Goal: Task Accomplishment & Management: Complete application form

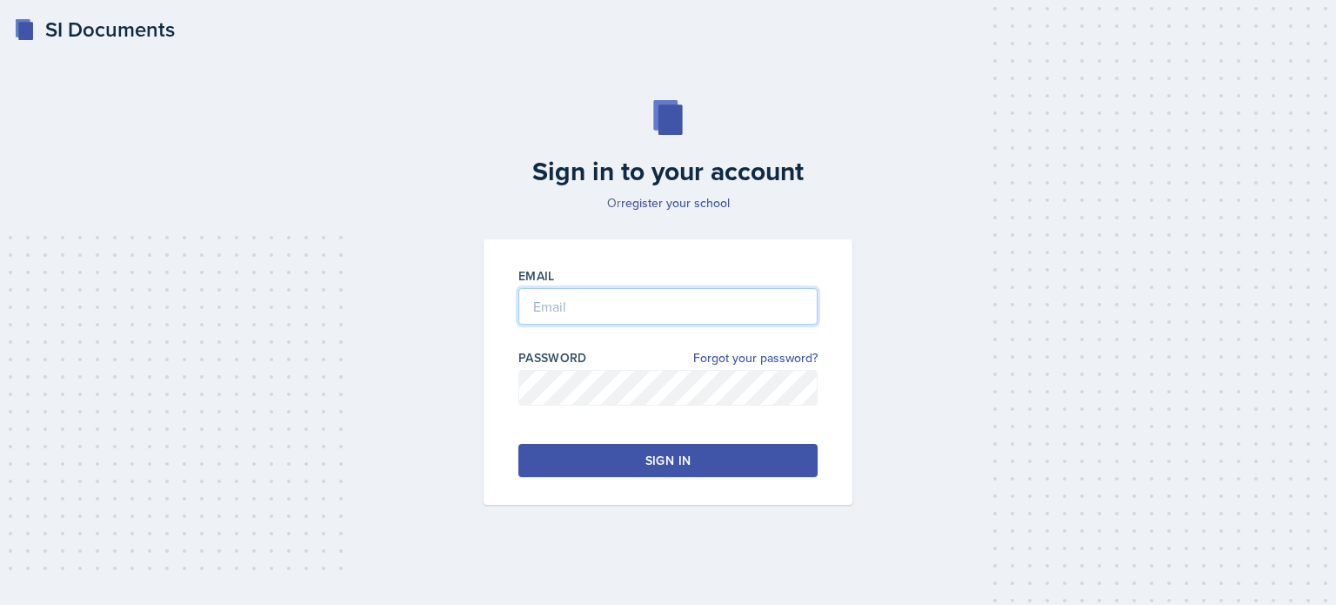
type input "[EMAIL_ADDRESS][DOMAIN_NAME]"
click at [734, 454] on button "Sign in" at bounding box center [667, 460] width 299 height 33
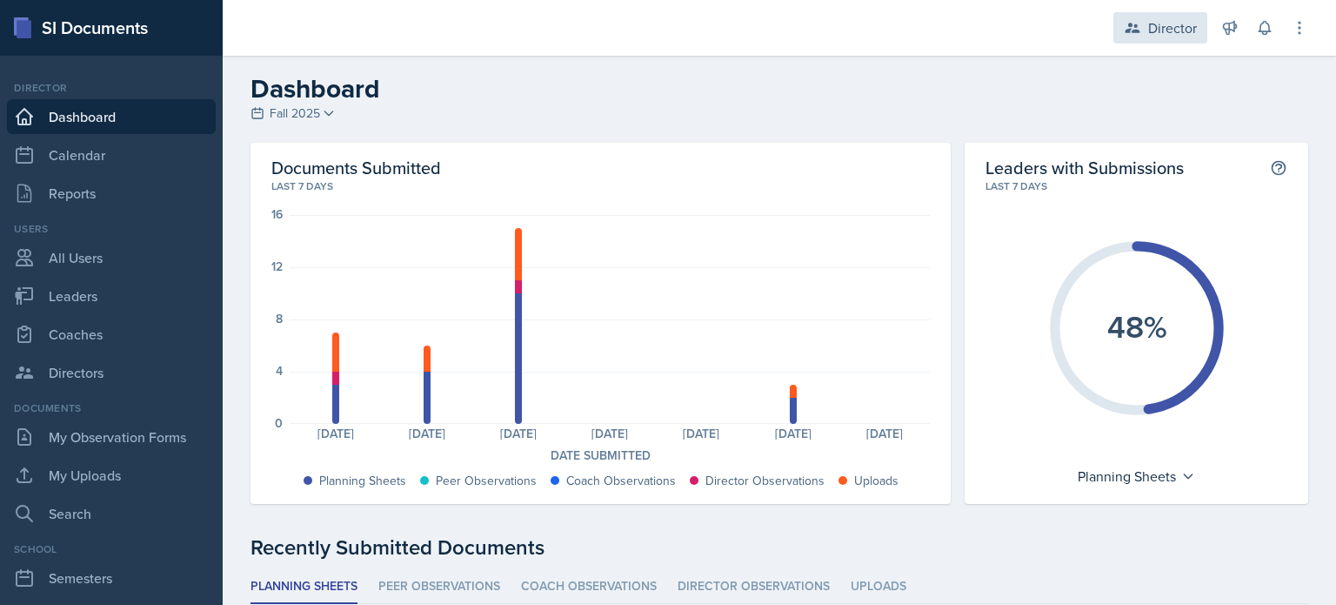
click at [1139, 25] on icon at bounding box center [1132, 27] width 17 height 17
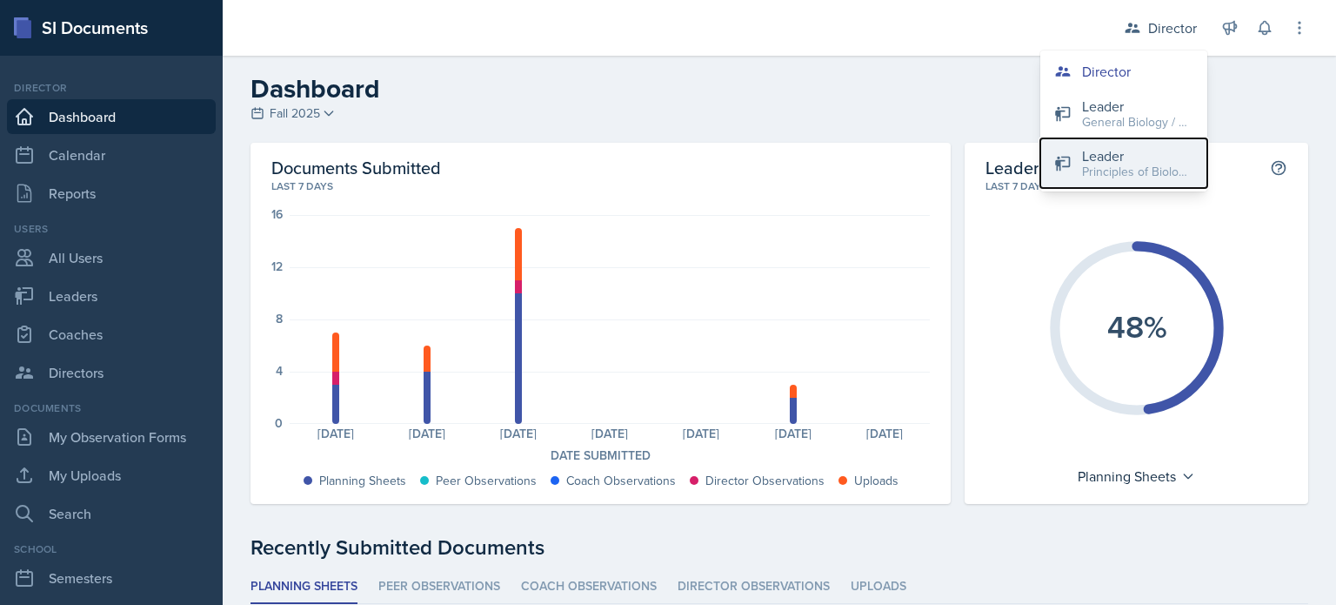
click at [1126, 153] on div "Leader" at bounding box center [1137, 155] width 111 height 21
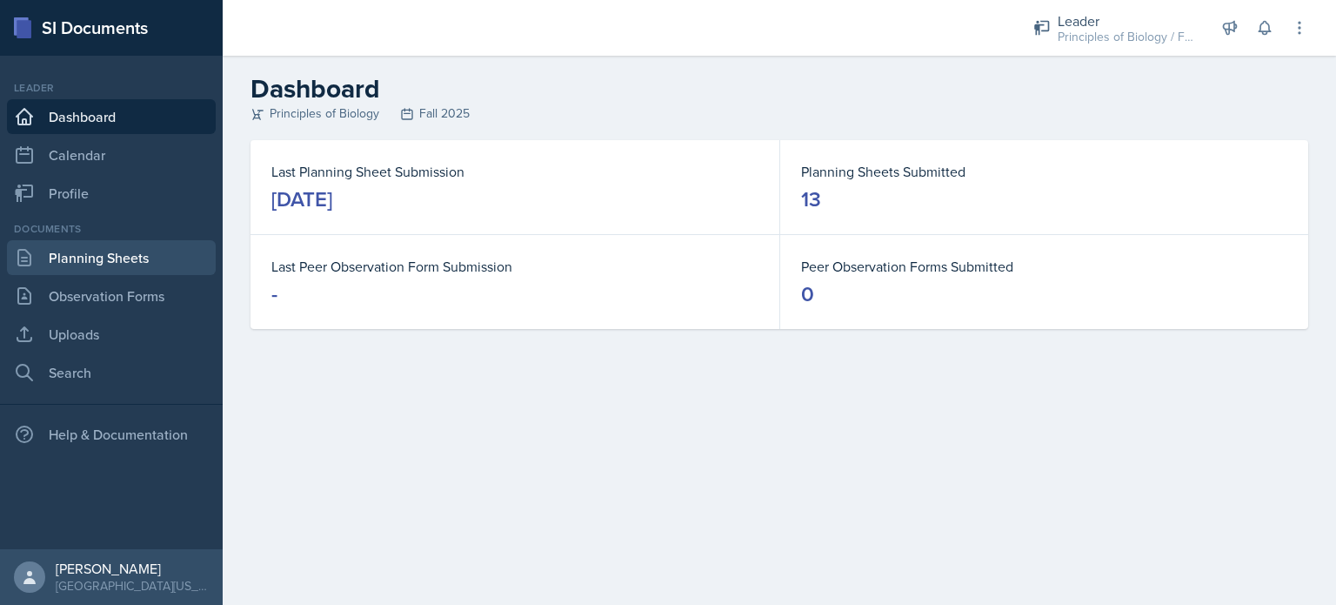
click at [96, 268] on link "Planning Sheets" at bounding box center [111, 257] width 209 height 35
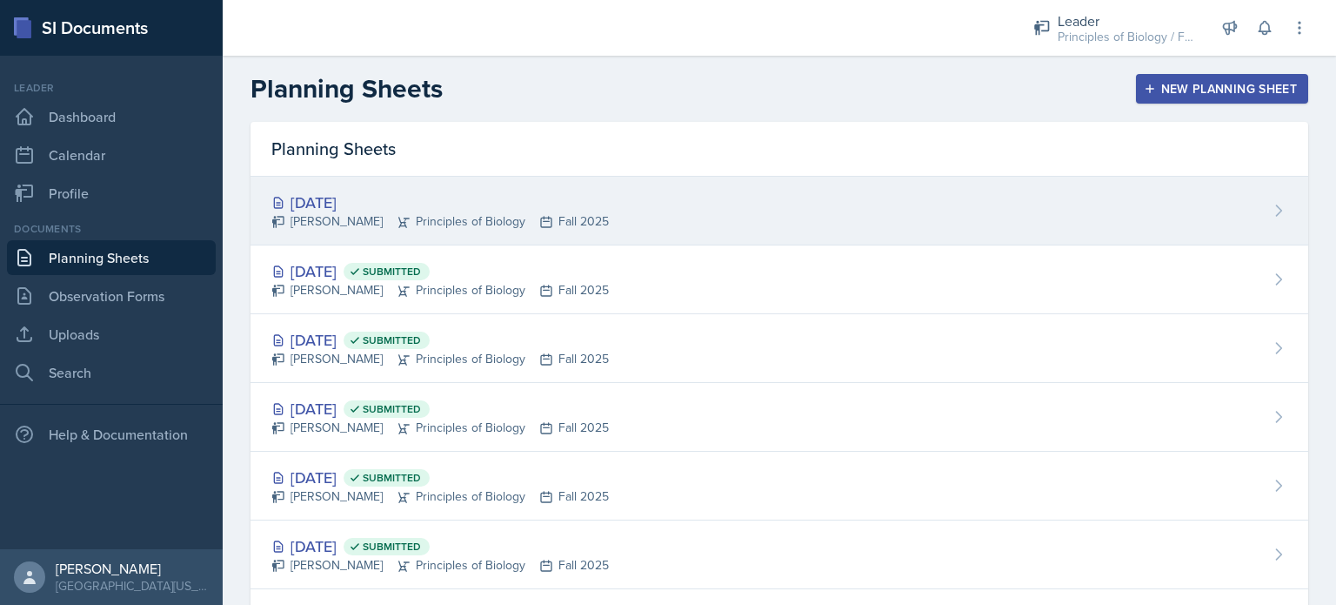
click at [874, 206] on div "[DATE] [PERSON_NAME] Principles of Biology Fall 2025" at bounding box center [780, 211] width 1058 height 69
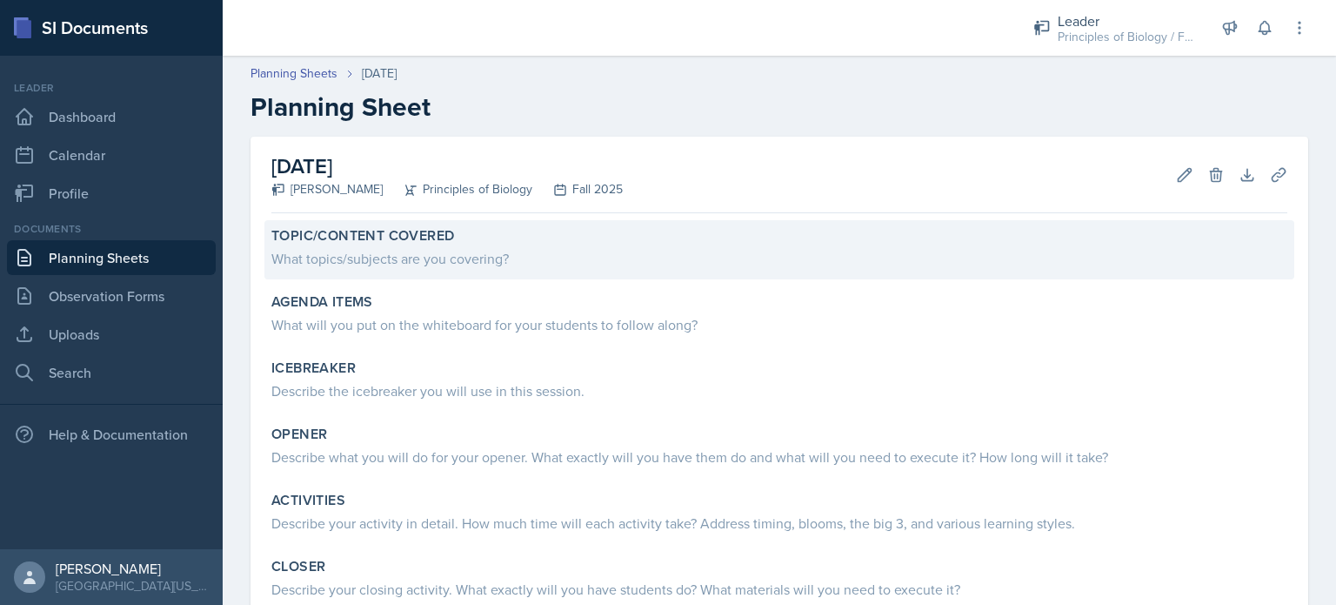
click at [418, 255] on div "What topics/subjects are you covering?" at bounding box center [779, 258] width 1016 height 21
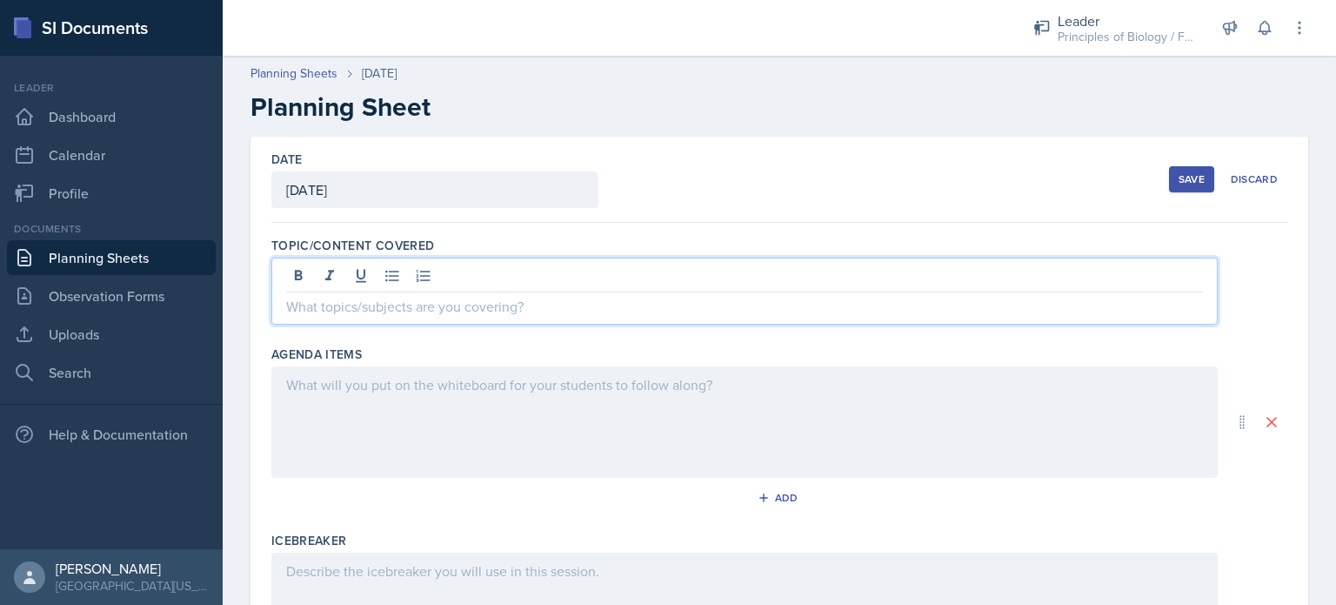
click at [390, 284] on div at bounding box center [744, 290] width 946 height 67
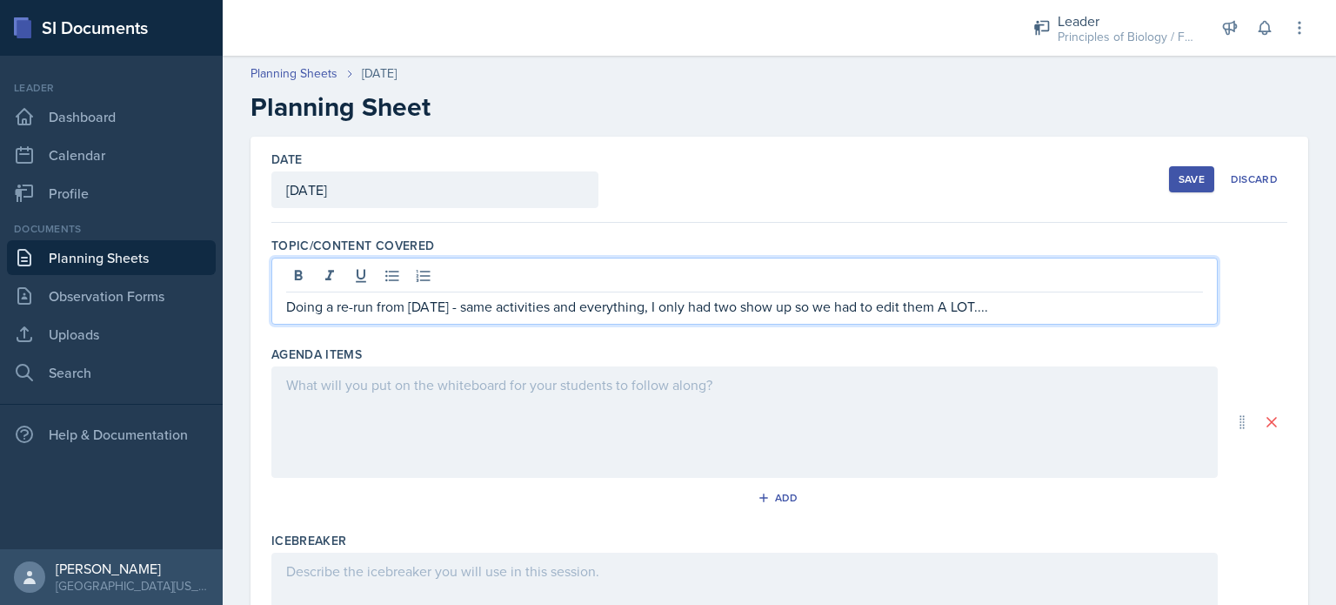
click at [332, 416] on div at bounding box center [744, 421] width 946 height 111
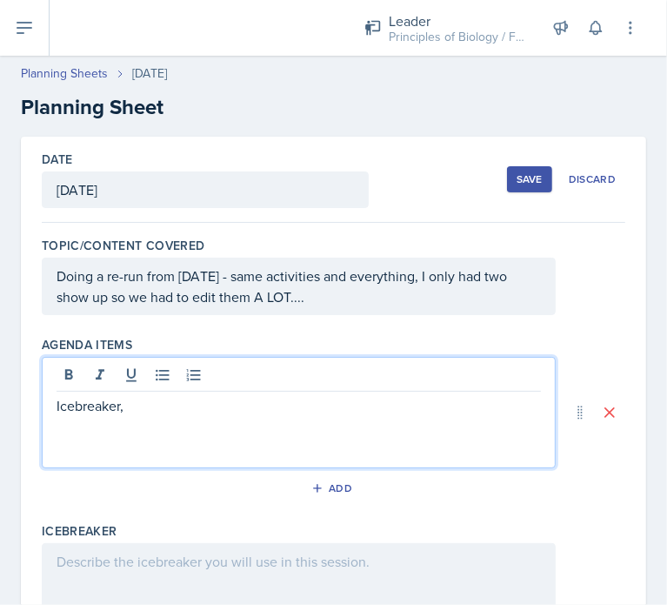
click at [175, 412] on p "Icebreaker," at bounding box center [299, 405] width 485 height 21
click at [150, 406] on p "Icebreaker, Opener, Activity, Closer" at bounding box center [299, 405] width 485 height 21
click at [254, 404] on p "Icebreaker, Build a living cell, Activity, Closer" at bounding box center [299, 405] width 485 height 21
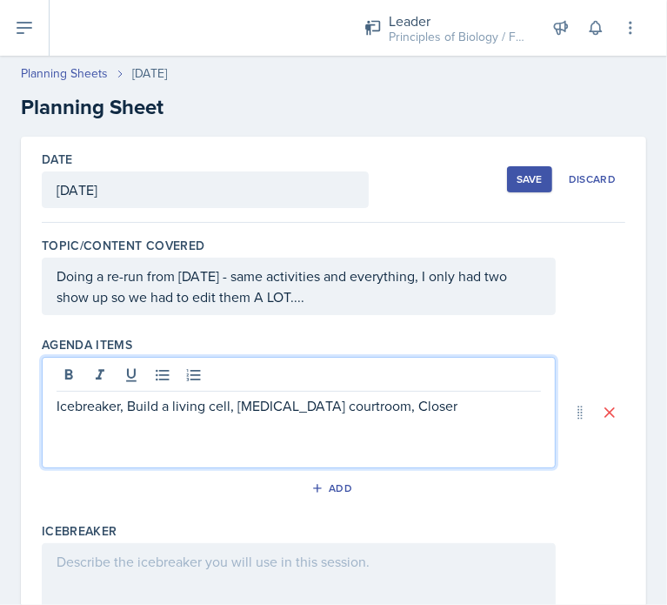
click at [397, 402] on p "Icebreaker, Build a living cell, [MEDICAL_DATA] courtroom, Closer" at bounding box center [299, 405] width 485 height 21
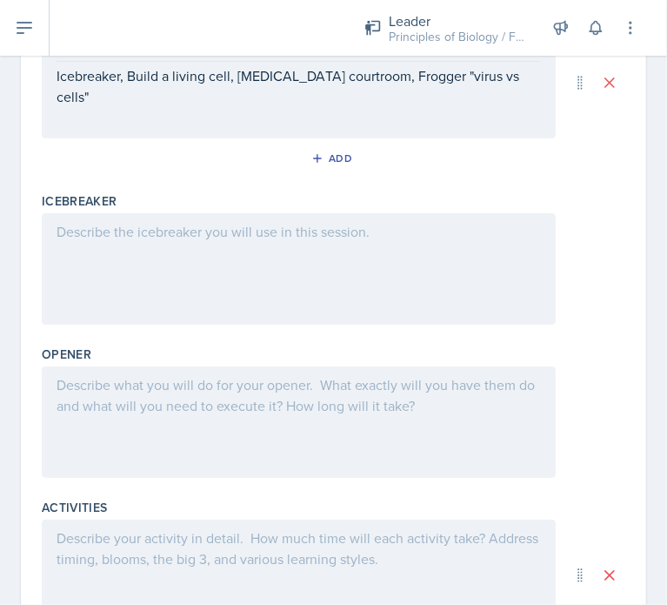
click at [211, 261] on div at bounding box center [299, 268] width 514 height 111
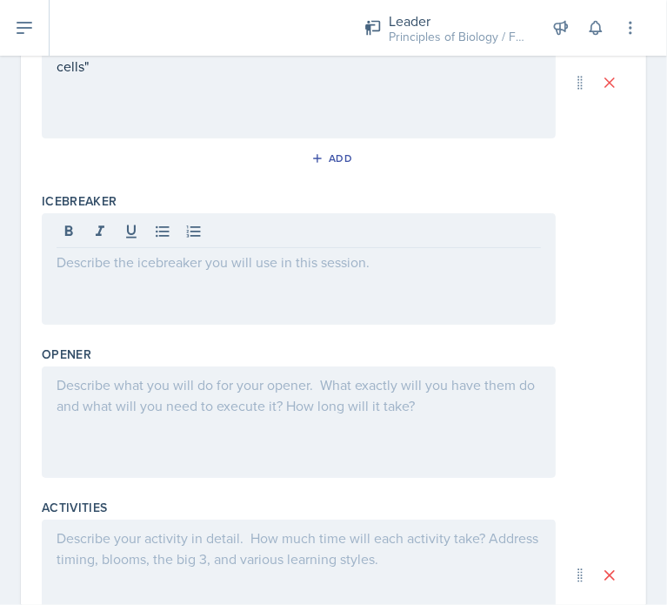
click at [114, 269] on p at bounding box center [299, 261] width 485 height 21
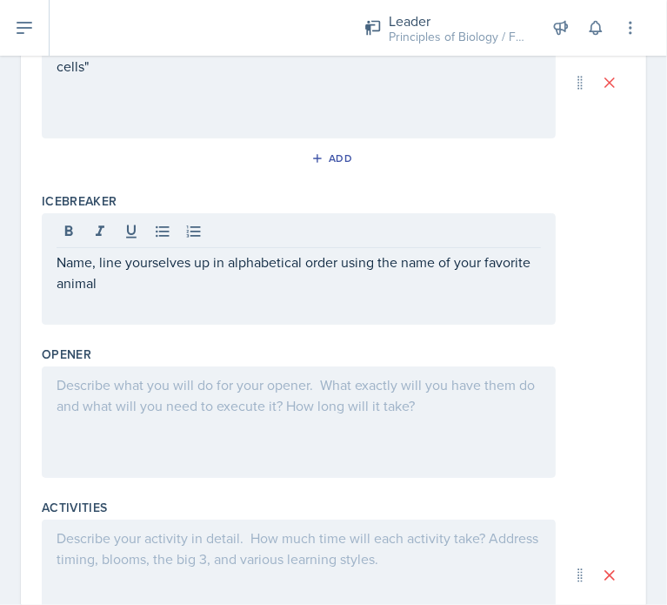
click at [160, 416] on div at bounding box center [299, 421] width 514 height 111
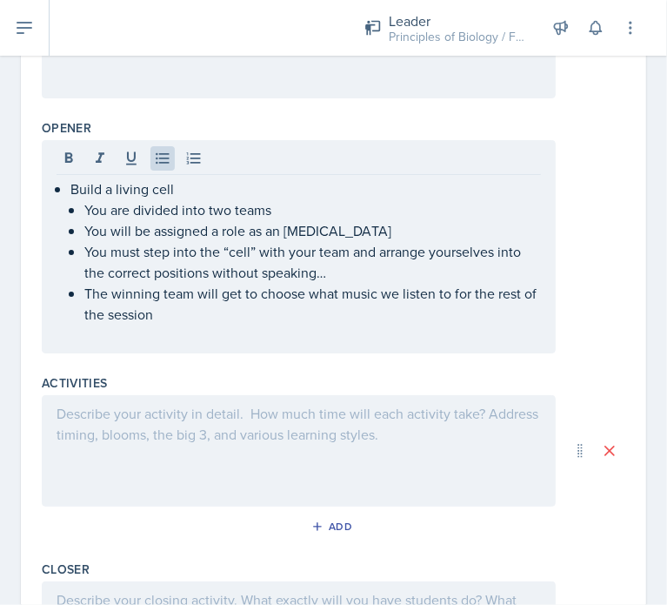
click at [150, 474] on div at bounding box center [299, 450] width 514 height 111
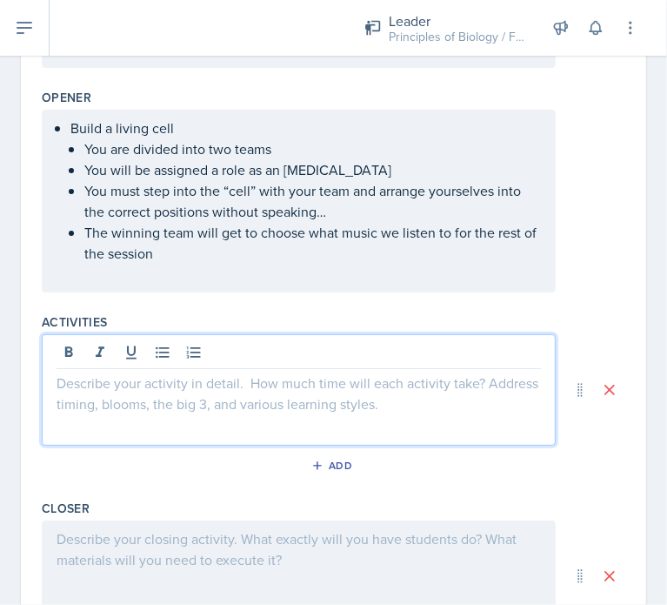
paste div
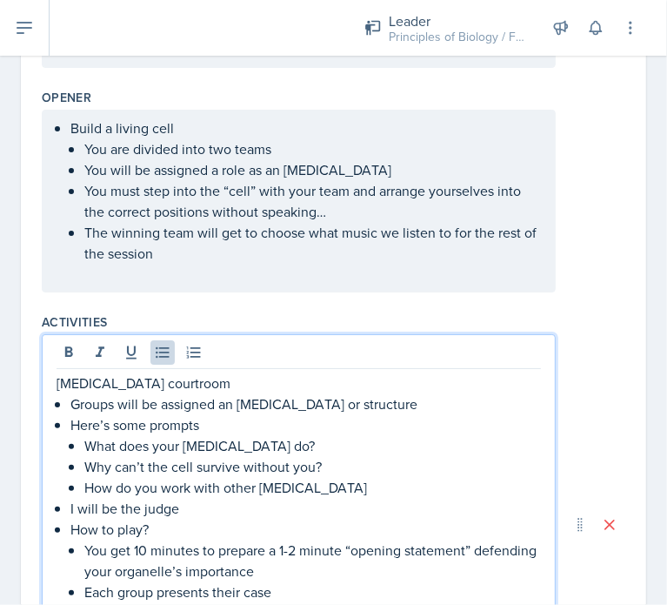
scroll to position [668, 0]
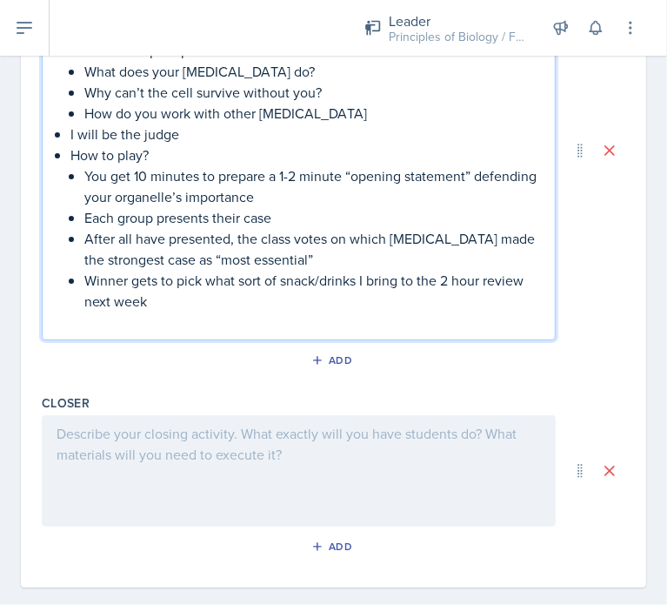
click at [150, 474] on div at bounding box center [299, 470] width 514 height 111
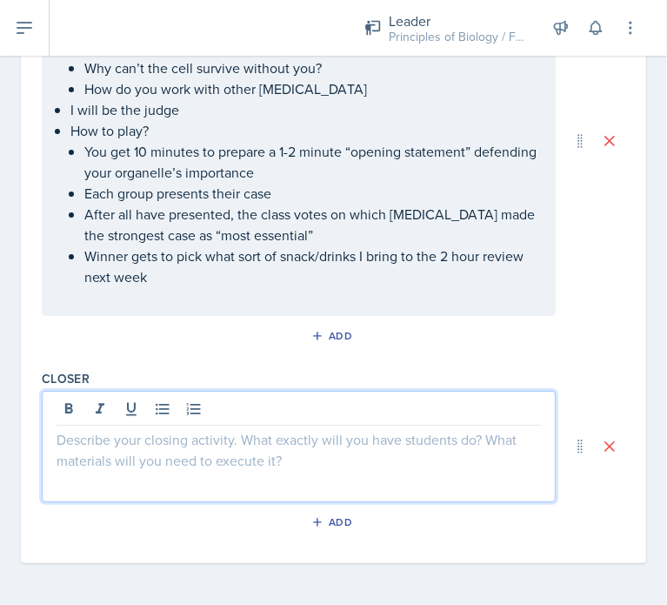
scroll to position [951, 0]
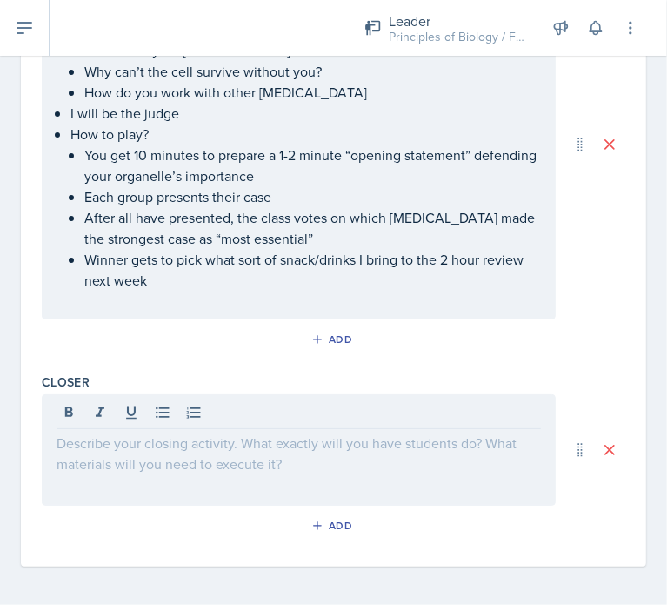
click at [186, 472] on div at bounding box center [299, 449] width 514 height 111
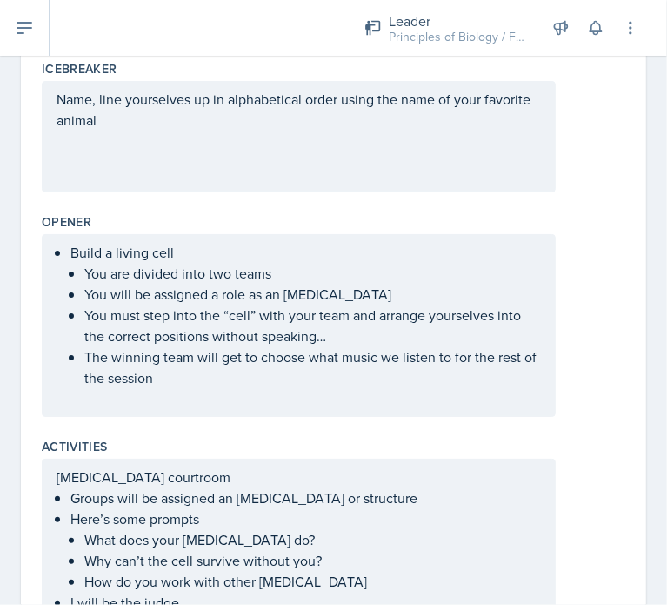
scroll to position [0, 0]
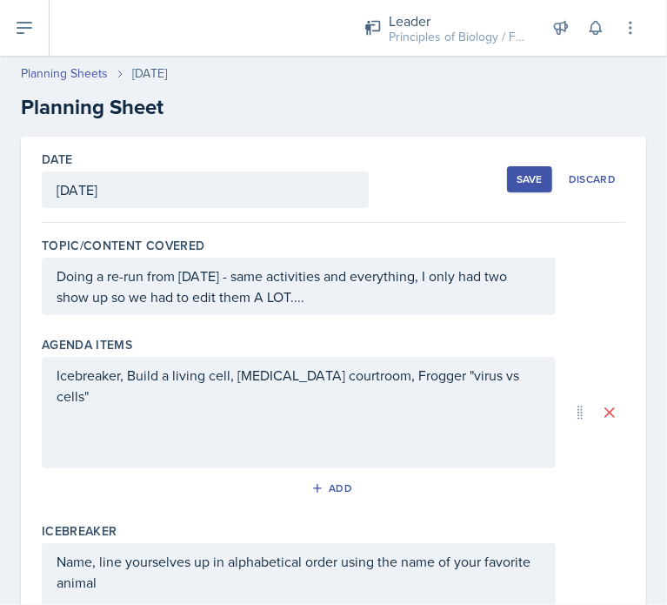
click at [517, 176] on div "Save" at bounding box center [530, 179] width 26 height 14
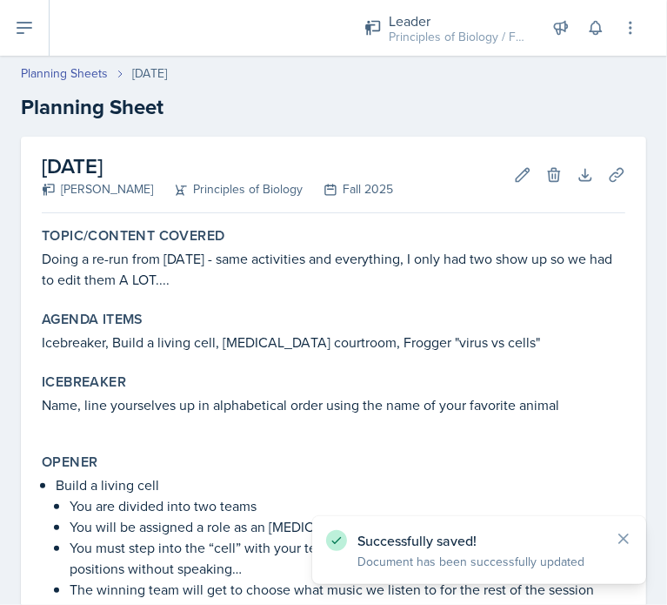
scroll to position [563, 0]
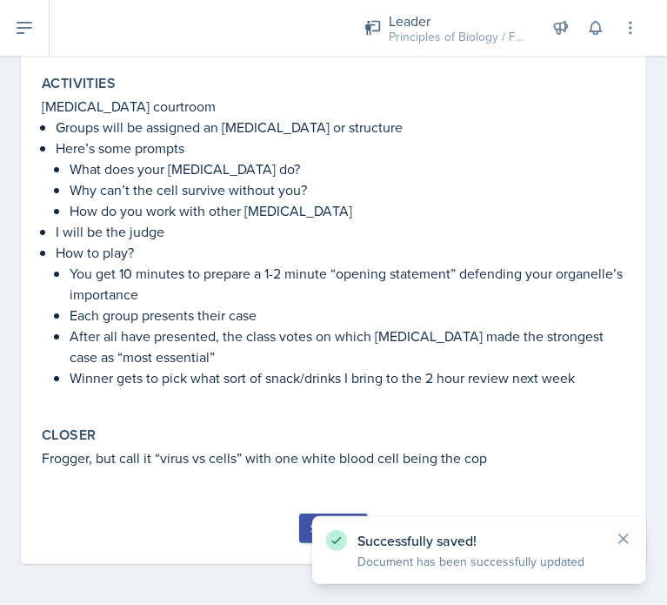
click at [299, 531] on button "Submit" at bounding box center [333, 528] width 69 height 30
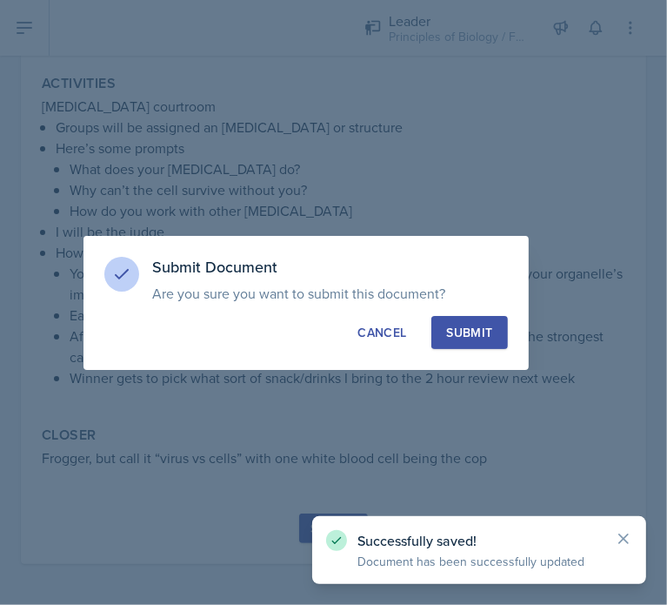
click at [480, 326] on div "Submit" at bounding box center [469, 332] width 46 height 17
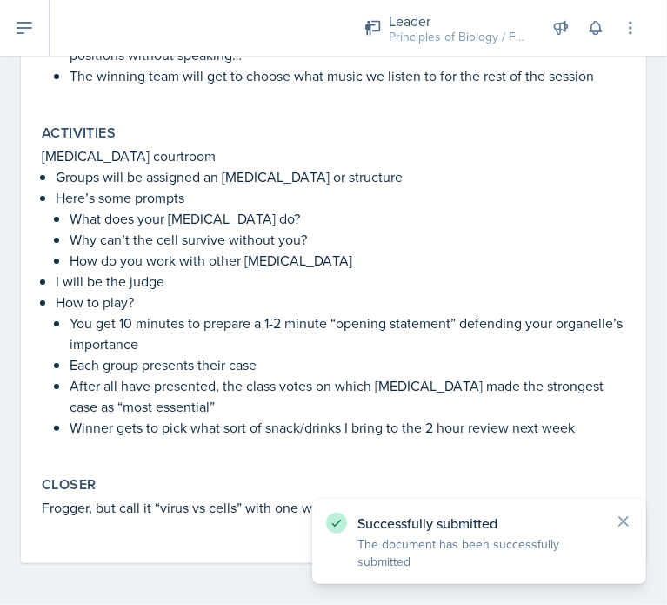
scroll to position [512, 0]
